Goal: Navigation & Orientation: Find specific page/section

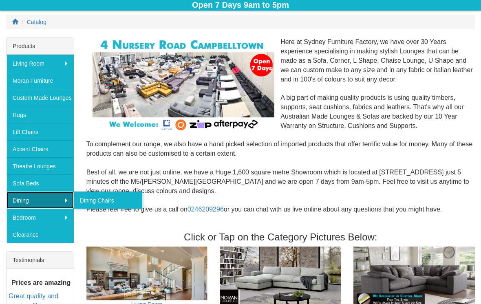
scroll to position [111, 0]
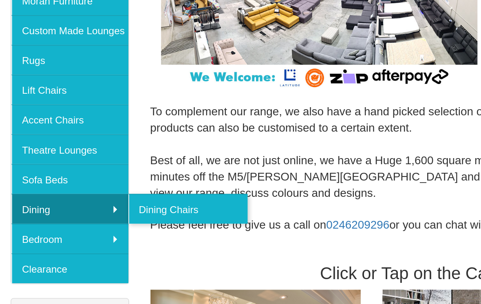
click at [97, 186] on link "Dining Chairs" at bounding box center [108, 194] width 69 height 17
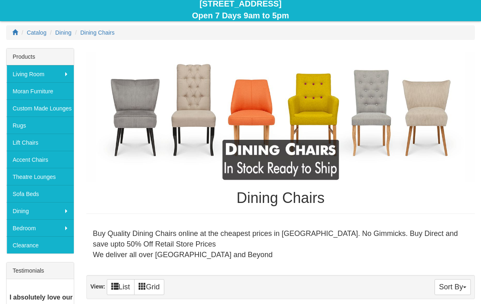
scroll to position [95, 0]
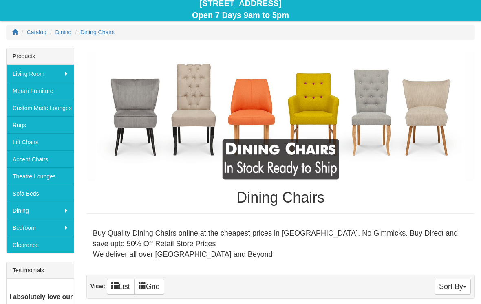
click at [253, 114] on img at bounding box center [280, 117] width 389 height 130
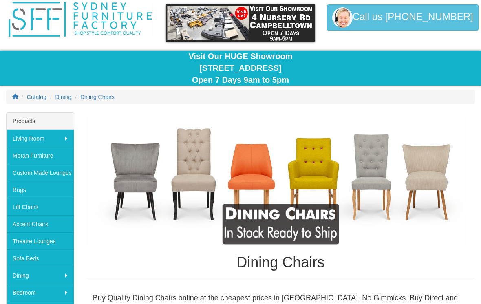
scroll to position [0, 0]
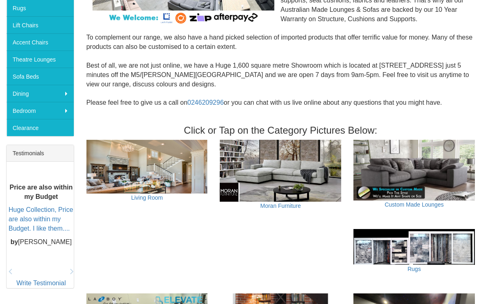
scroll to position [217, 0]
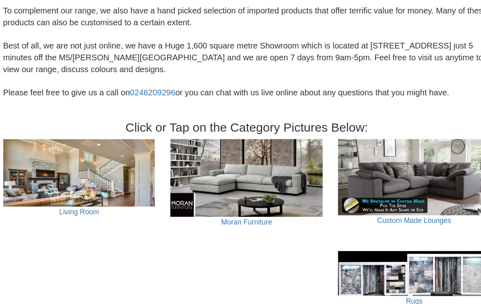
click at [220, 136] on img at bounding box center [281, 167] width 122 height 62
